Goal: Task Accomplishment & Management: Manage account settings

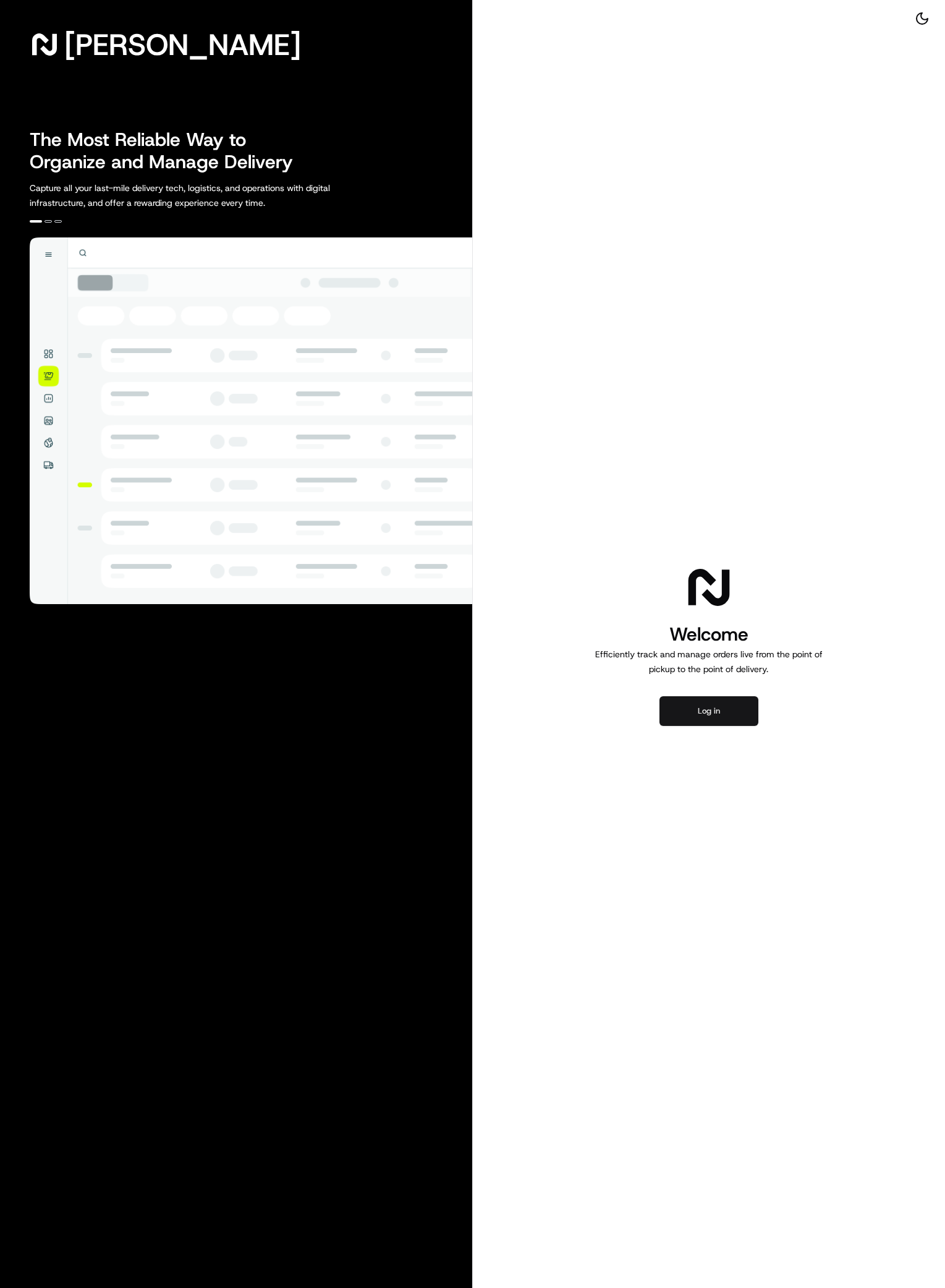
click at [709, 713] on button "Log in" at bounding box center [709, 711] width 99 height 30
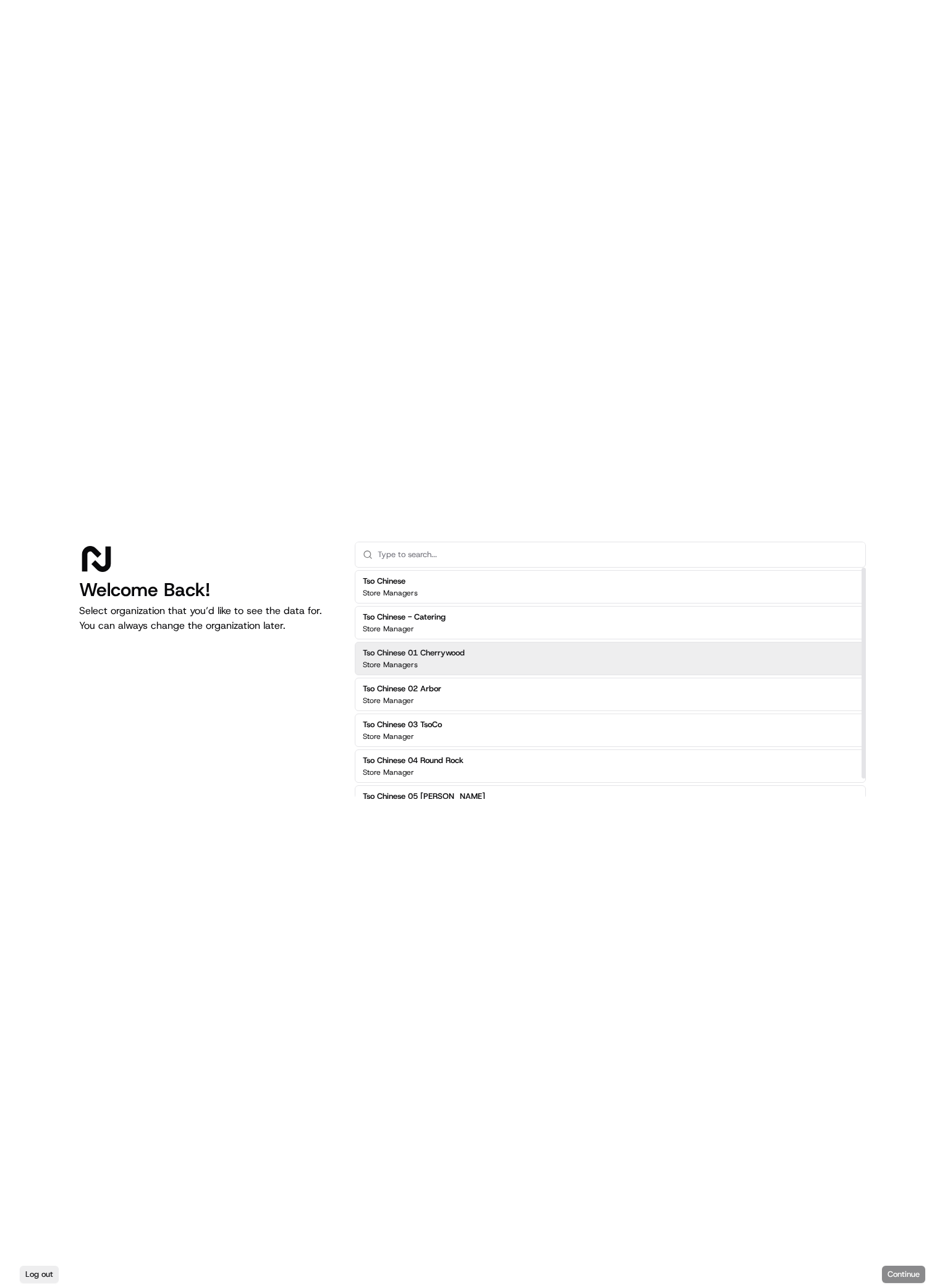
click at [443, 659] on div "Store Managers" at bounding box center [413, 665] width 102 height 10
click at [877, 1180] on div "Welcome Back! Select organization that you’d like to see the data for. You can …" at bounding box center [472, 630] width 945 height 1261
click at [899, 1269] on button "Continue" at bounding box center [903, 1274] width 43 height 17
